Goal: Task Accomplishment & Management: Use online tool/utility

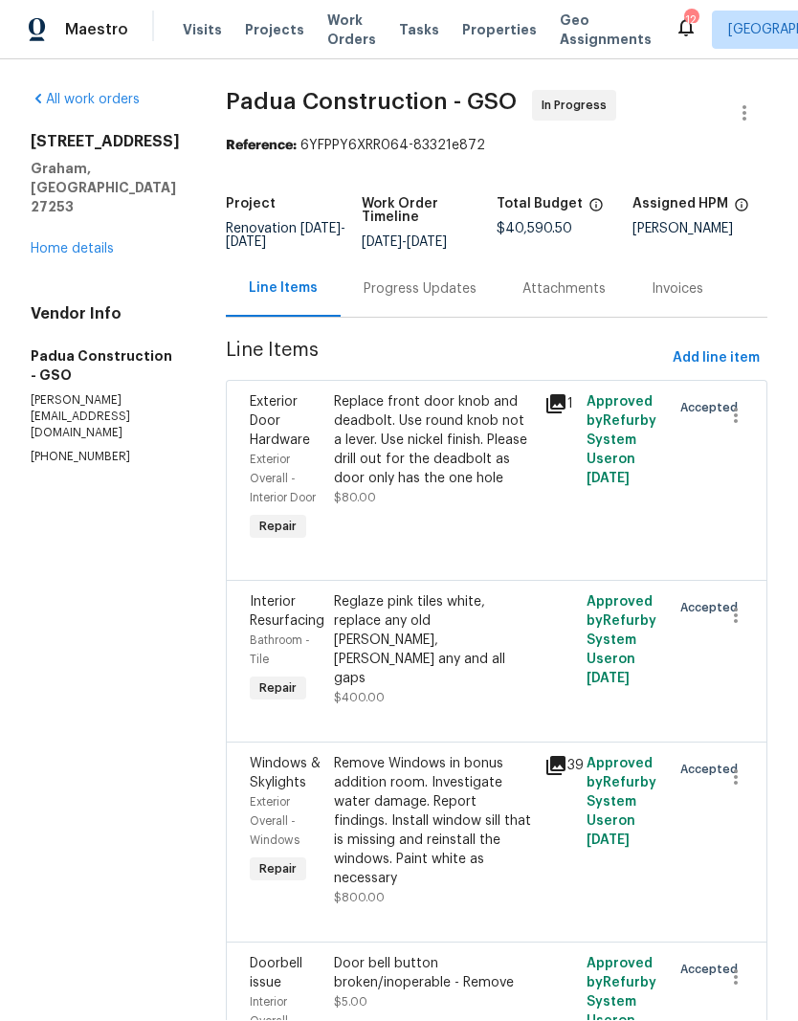
scroll to position [1, 0]
click at [475, 36] on span "Properties" at bounding box center [499, 30] width 75 height 19
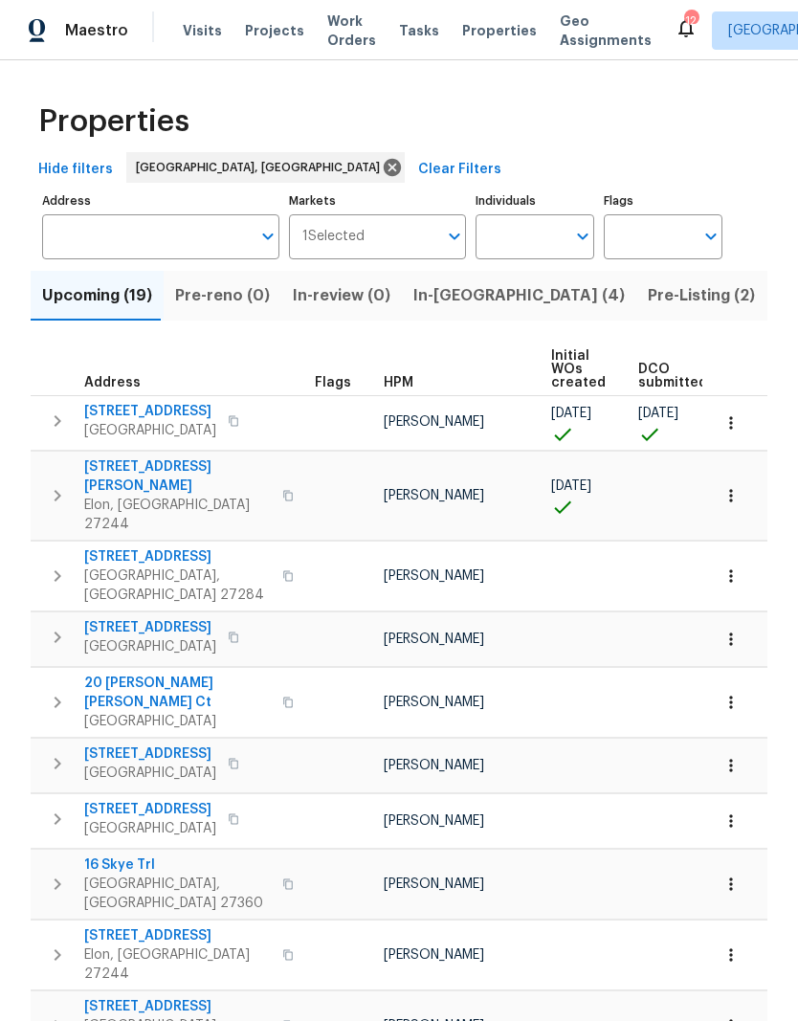
click at [758, 403] on td at bounding box center [734, 422] width 65 height 55
click at [722, 428] on icon "button" at bounding box center [730, 422] width 19 height 19
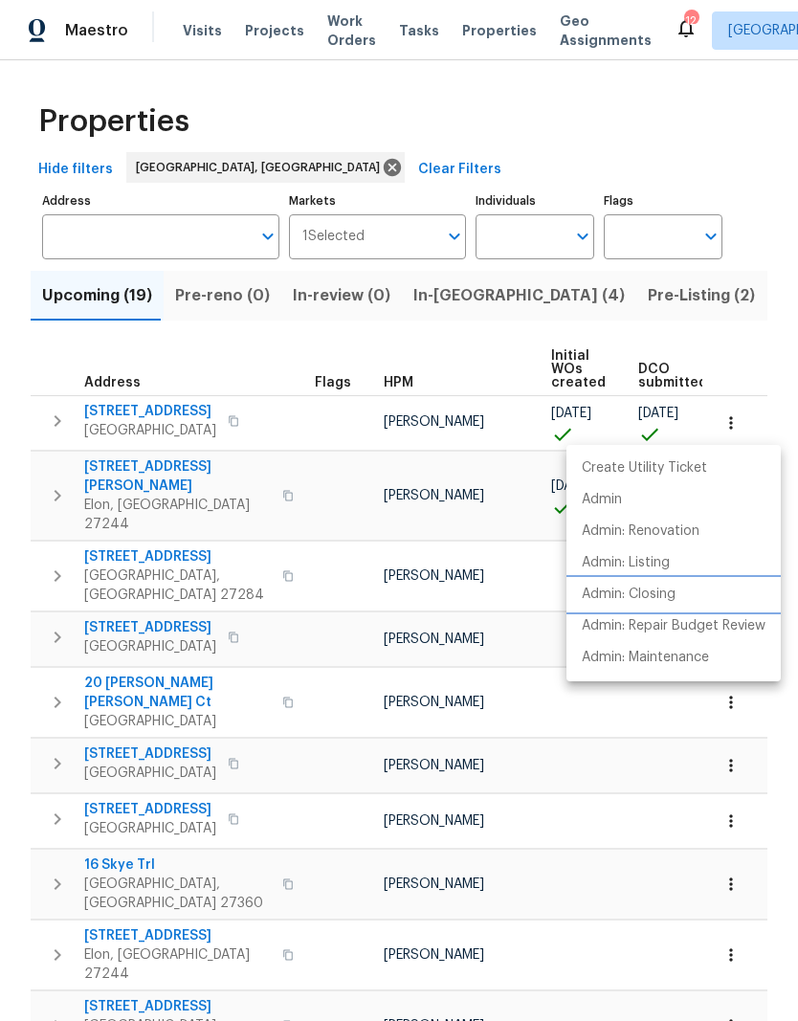
click at [671, 597] on p "Admin: Closing" at bounding box center [629, 595] width 94 height 20
click at [739, 422] on div at bounding box center [399, 510] width 798 height 1021
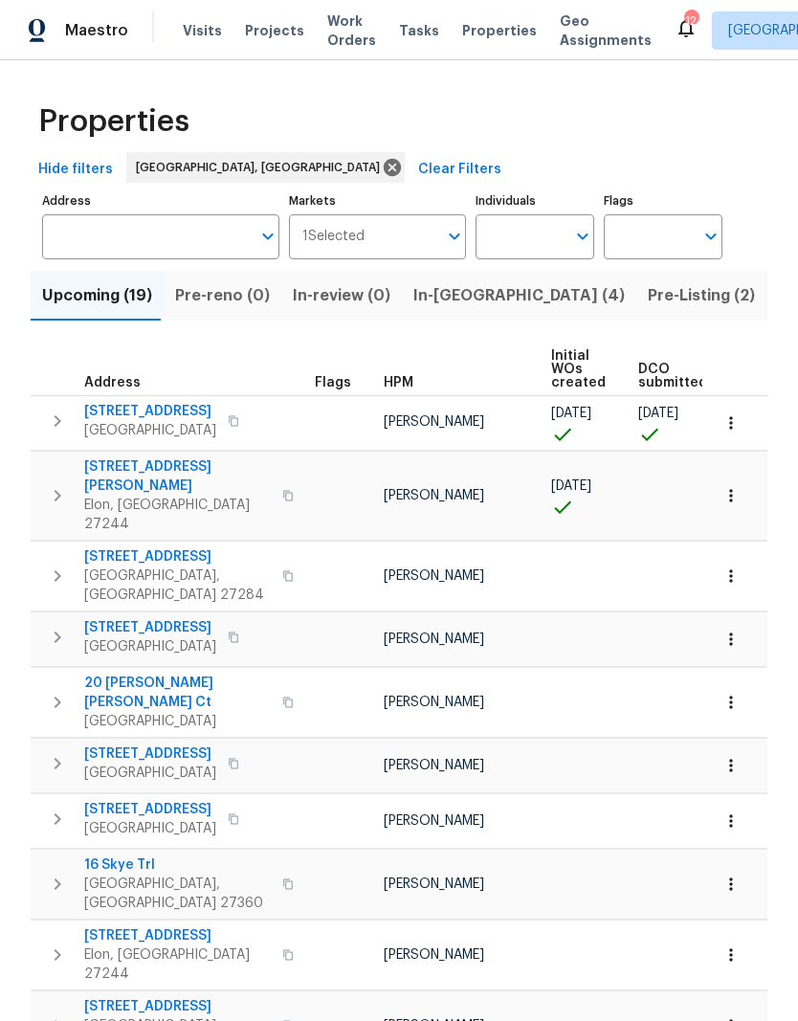
click at [735, 424] on icon "button" at bounding box center [730, 422] width 19 height 19
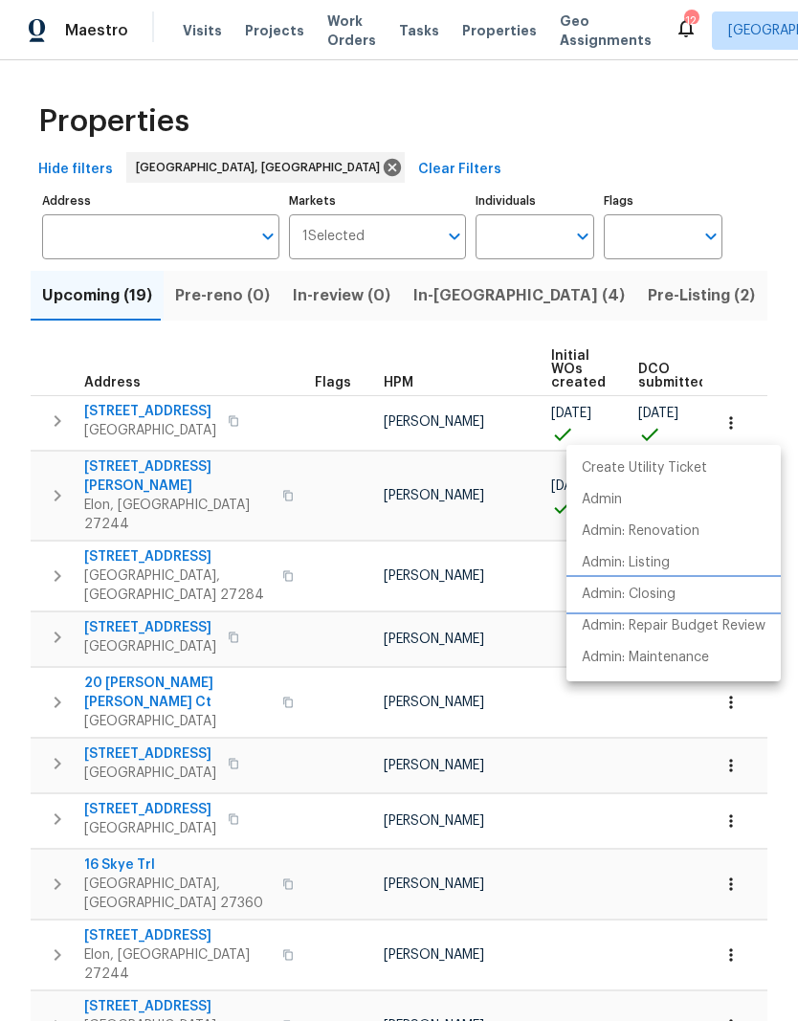
click at [662, 595] on p "Admin: Closing" at bounding box center [629, 595] width 94 height 20
